Goal: Transaction & Acquisition: Download file/media

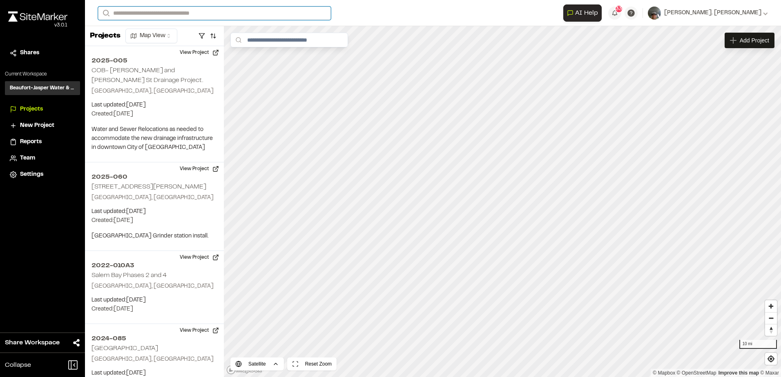
click at [127, 14] on input "Search" at bounding box center [214, 13] width 233 height 13
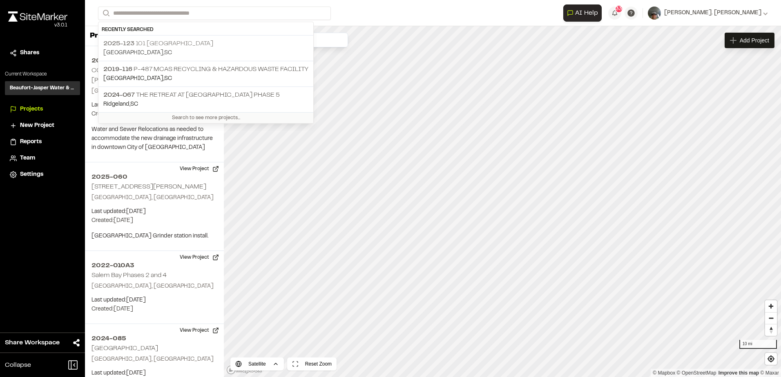
click at [166, 44] on p "[PHONE_NUMBER] [GEOGRAPHIC_DATA]" at bounding box center [205, 44] width 205 height 10
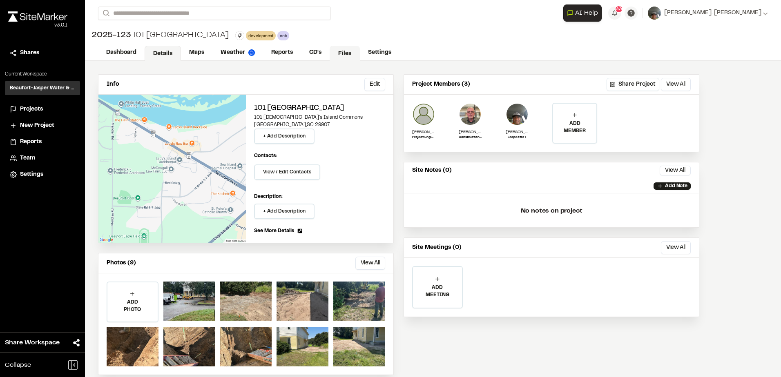
click at [350, 52] on link "Files" at bounding box center [345, 54] width 30 height 16
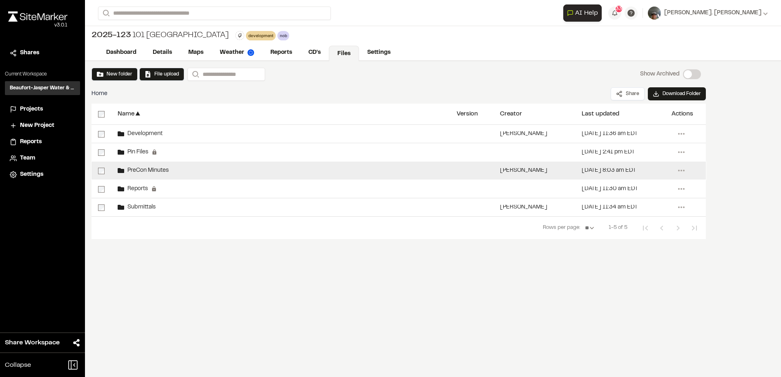
click at [132, 169] on span "PreCon Minutes" at bounding box center [146, 170] width 45 height 5
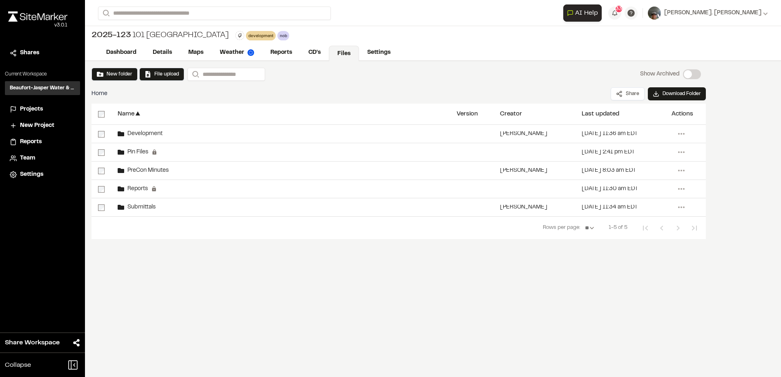
click at [133, 169] on span "PreCon Minutes" at bounding box center [146, 170] width 45 height 5
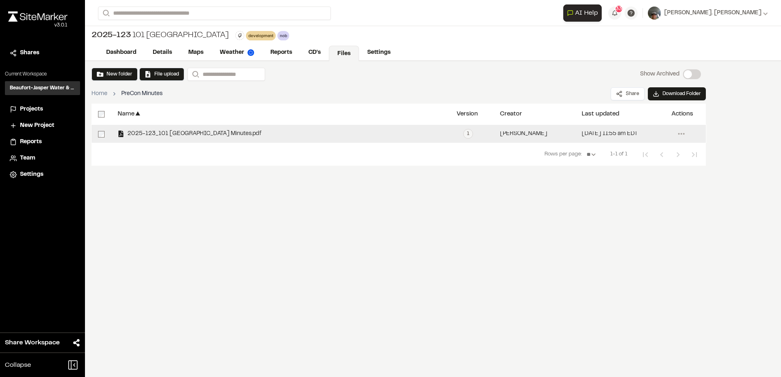
click at [165, 132] on span "2025-123_101 [GEOGRAPHIC_DATA] Minutes.pdf" at bounding box center [192, 134] width 137 height 5
